Goal: Task Accomplishment & Management: Use online tool/utility

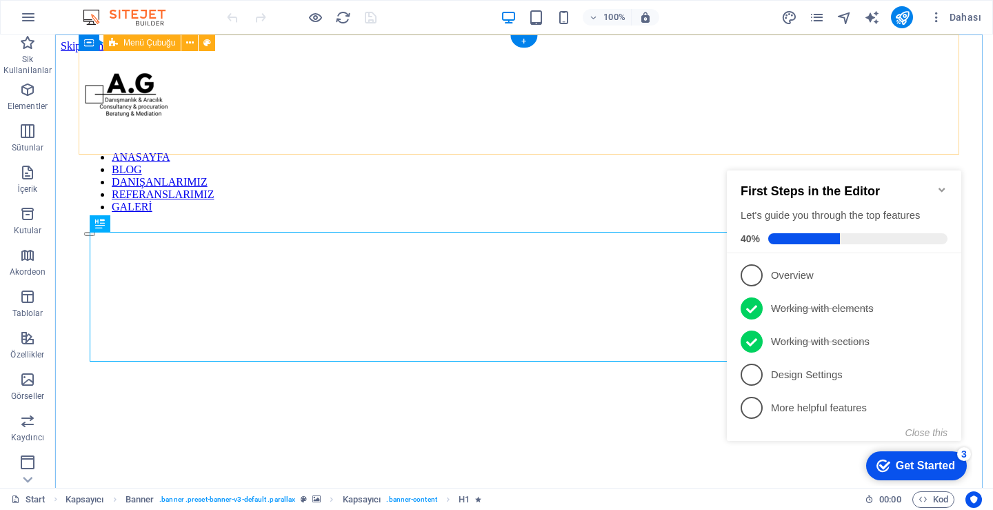
click at [325, 141] on div "ANASAYFA BLOG DANIŞANLARIMIZ REFERANSLARIMIZ GALERİ" at bounding box center [524, 144] width 880 height 184
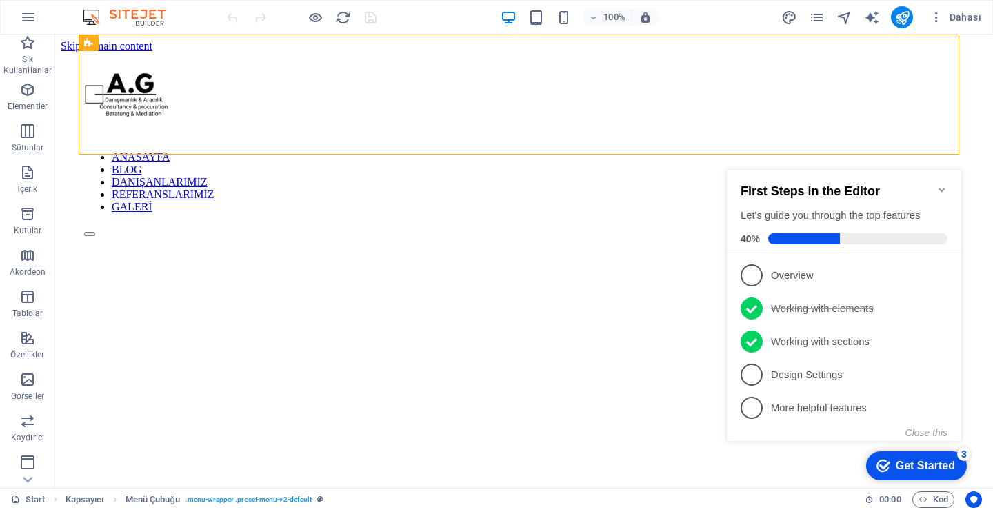
click at [929, 465] on div "Get Started" at bounding box center [925, 465] width 59 height 12
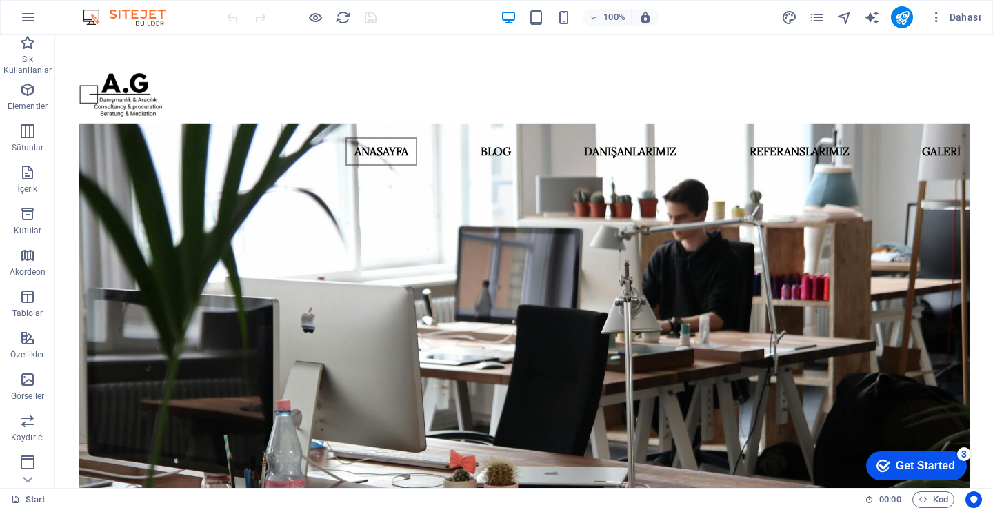
click at [931, 462] on div "Get Started" at bounding box center [925, 465] width 59 height 12
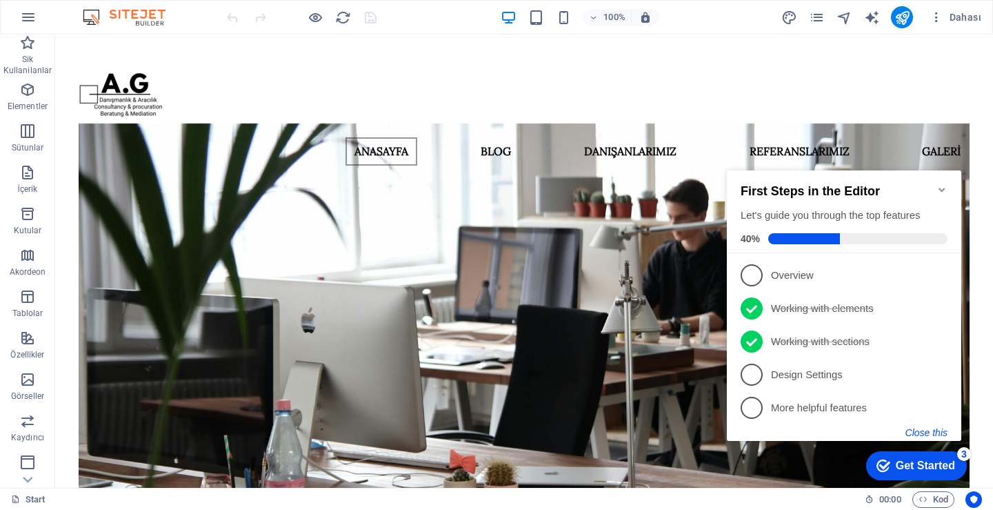
click at [931, 433] on button "Close this" at bounding box center [927, 432] width 42 height 11
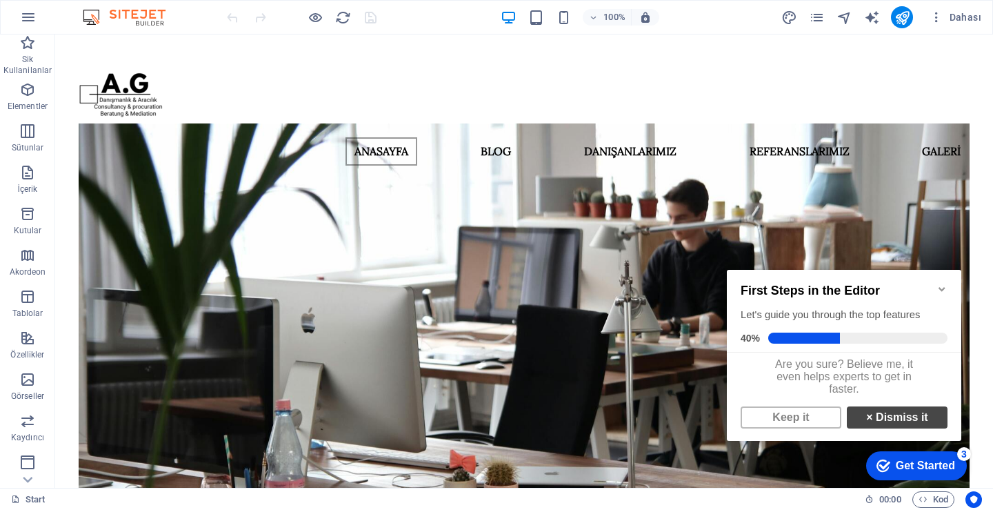
click at [867, 424] on link "× Dismiss it" at bounding box center [897, 417] width 101 height 22
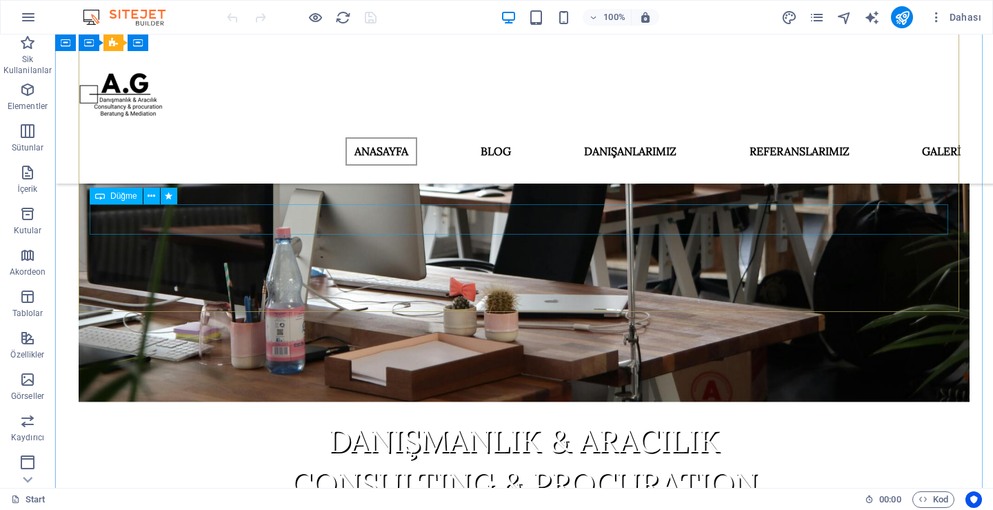
scroll to position [276, 0]
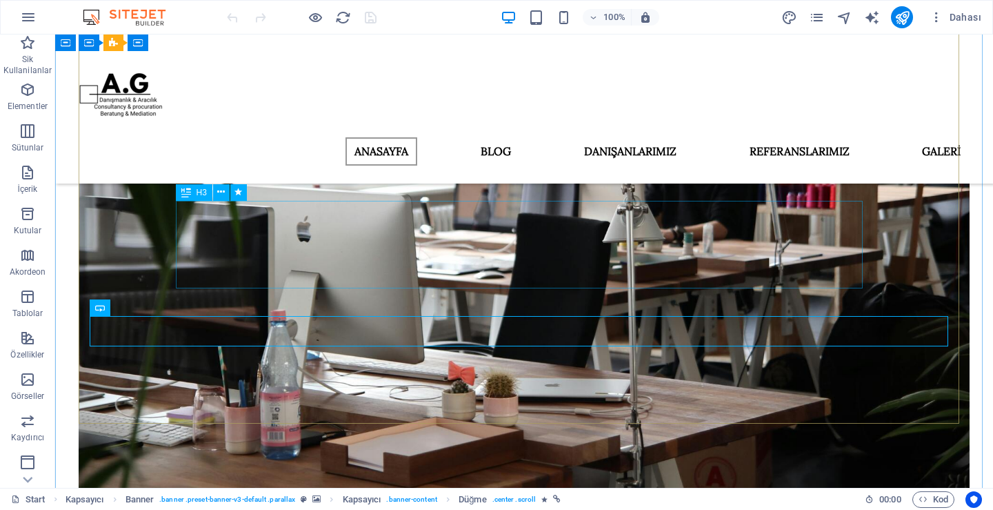
scroll to position [138, 0]
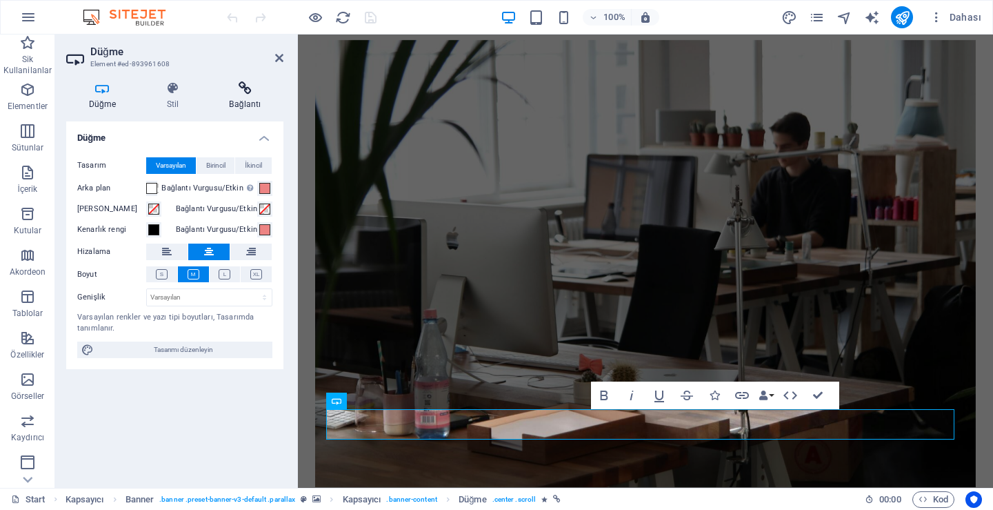
click at [208, 88] on icon at bounding box center [245, 88] width 77 height 14
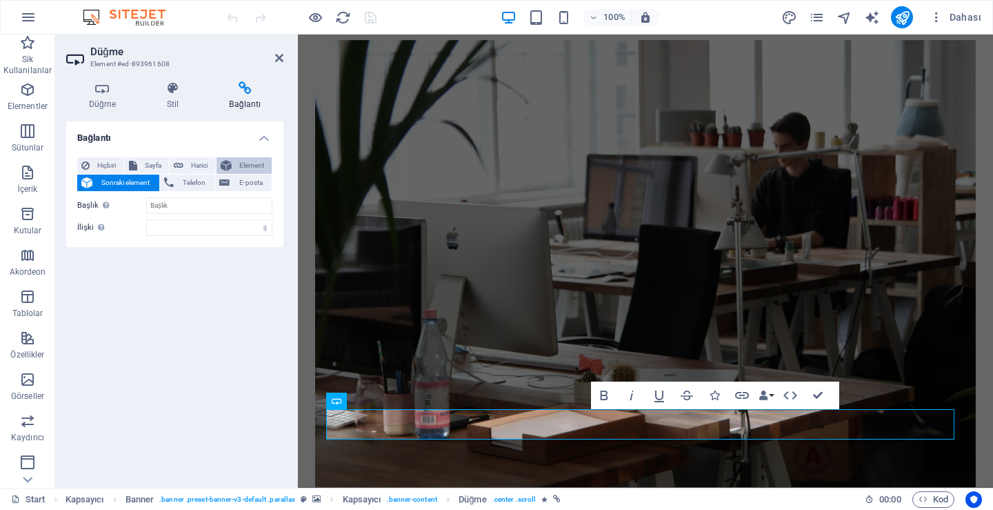
click at [219, 161] on button "Element" at bounding box center [245, 165] width 56 height 17
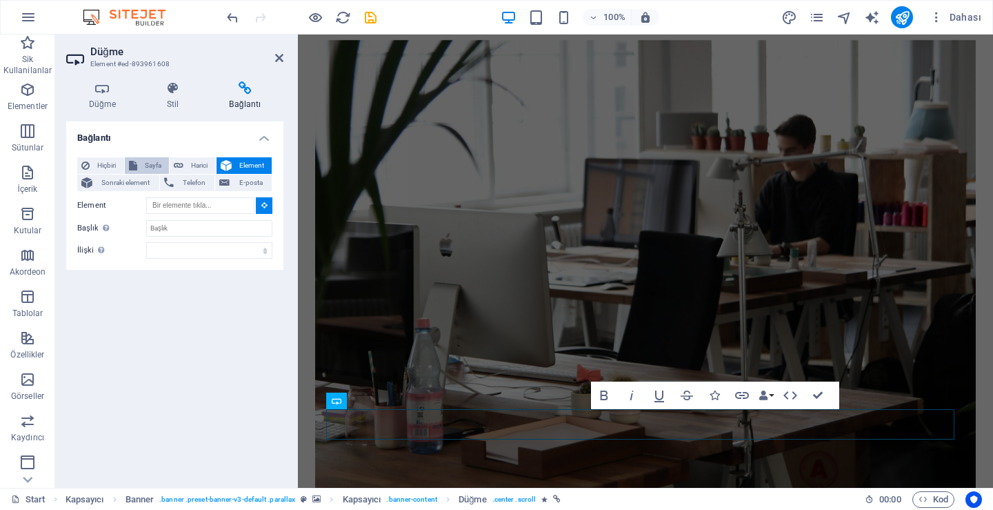
click at [156, 168] on span "Sayfa" at bounding box center [153, 165] width 24 height 17
select select
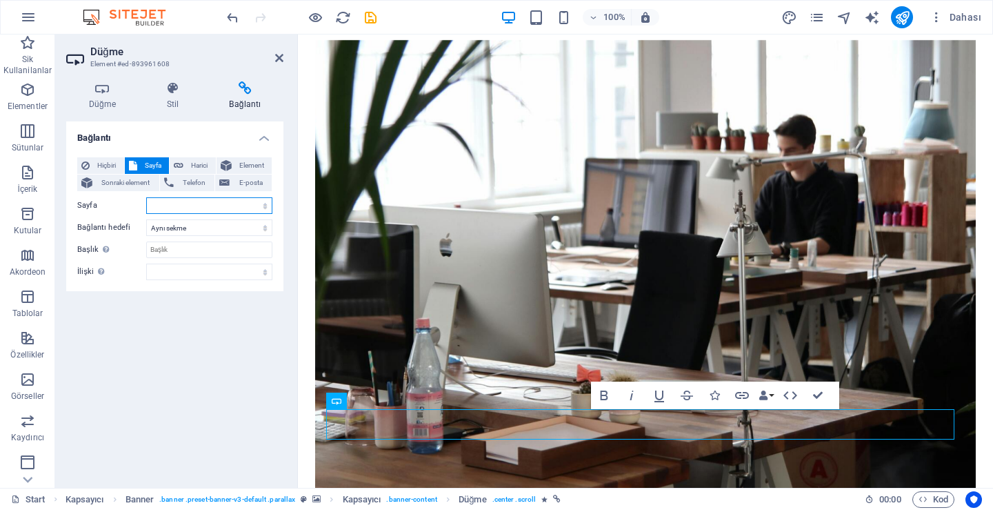
click at [202, 206] on select "Start Subpage Legal Notice Privacy" at bounding box center [209, 205] width 126 height 17
click at [203, 208] on select "Start Subpage Legal Notice Privacy" at bounding box center [209, 205] width 126 height 17
click at [106, 166] on span "Hiçbiri" at bounding box center [107, 165] width 26 height 17
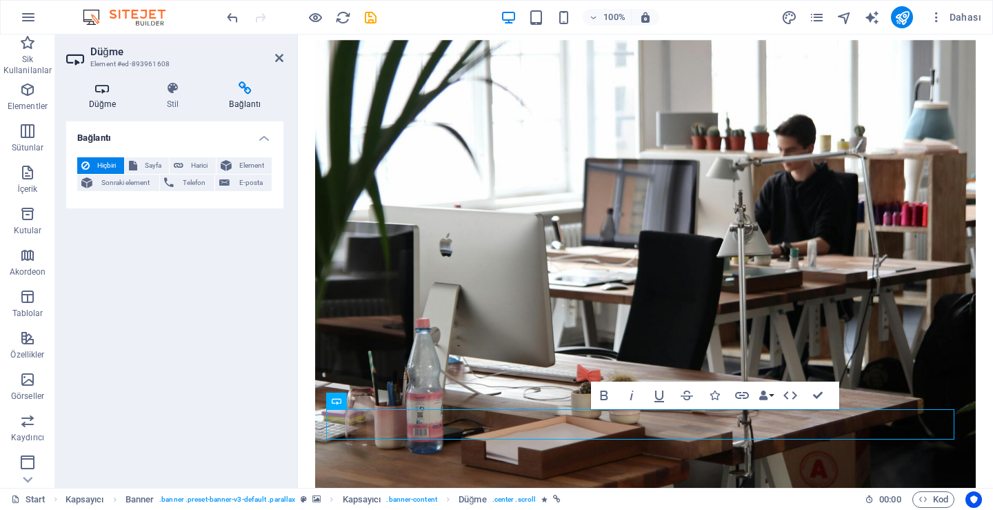
click at [126, 95] on h4 "Düğme" at bounding box center [105, 95] width 78 height 29
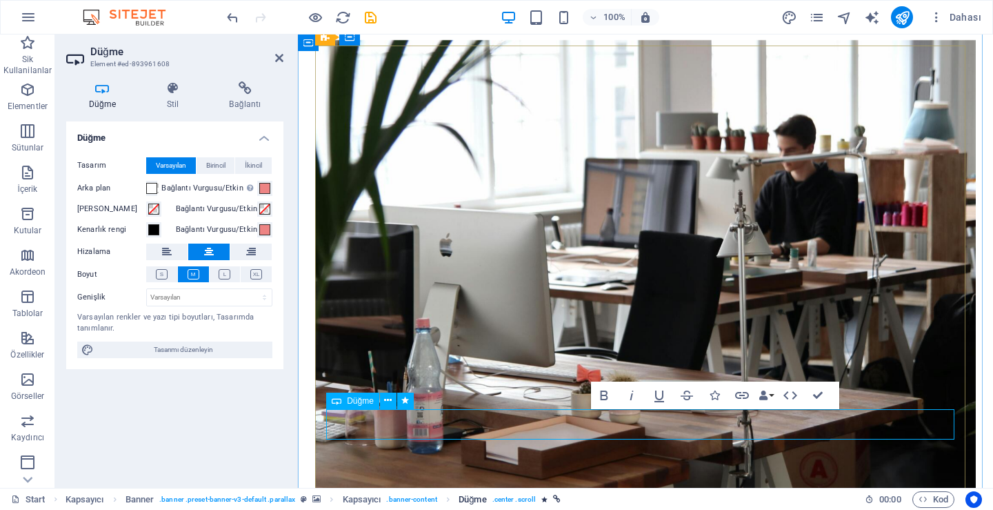
click at [514, 499] on span ". center .scroll" at bounding box center [514, 499] width 43 height 17
